Goal: Navigation & Orientation: Find specific page/section

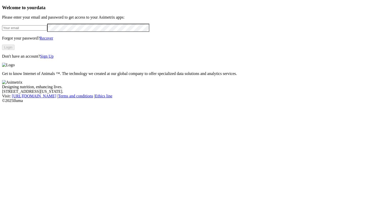
type input "[PERSON_NAME][EMAIL_ADDRESS][DOMAIN_NAME]"
click at [15, 50] on button "Login" at bounding box center [8, 47] width 12 height 5
